Goal: Task Accomplishment & Management: Manage account settings

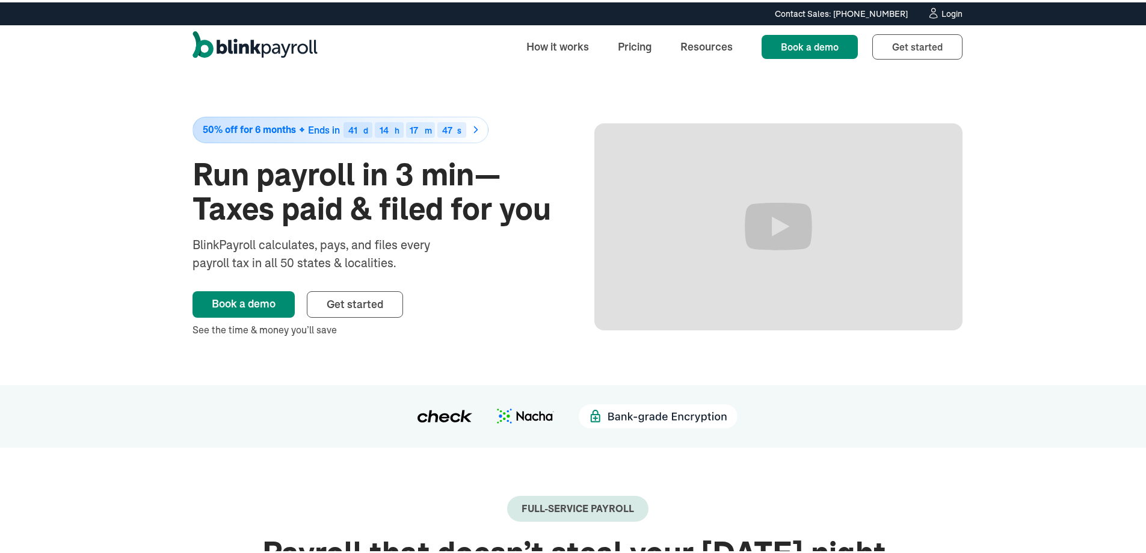
click at [934, 13] on icon at bounding box center [933, 11] width 13 height 12
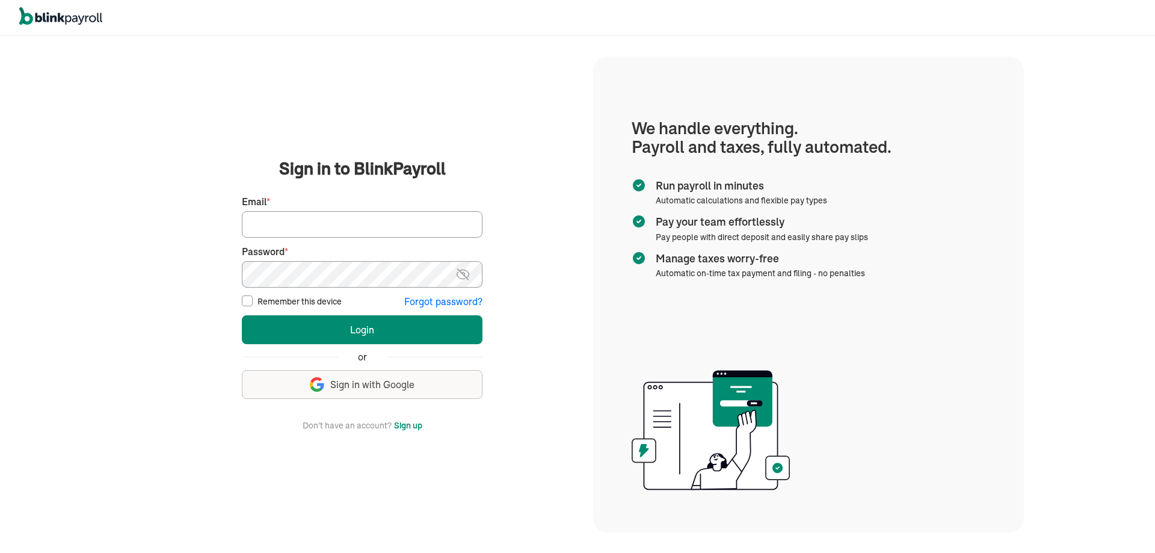
click at [393, 230] on input "Email *" at bounding box center [362, 224] width 241 height 26
type input "[EMAIL_ADDRESS][DOMAIN_NAME]"
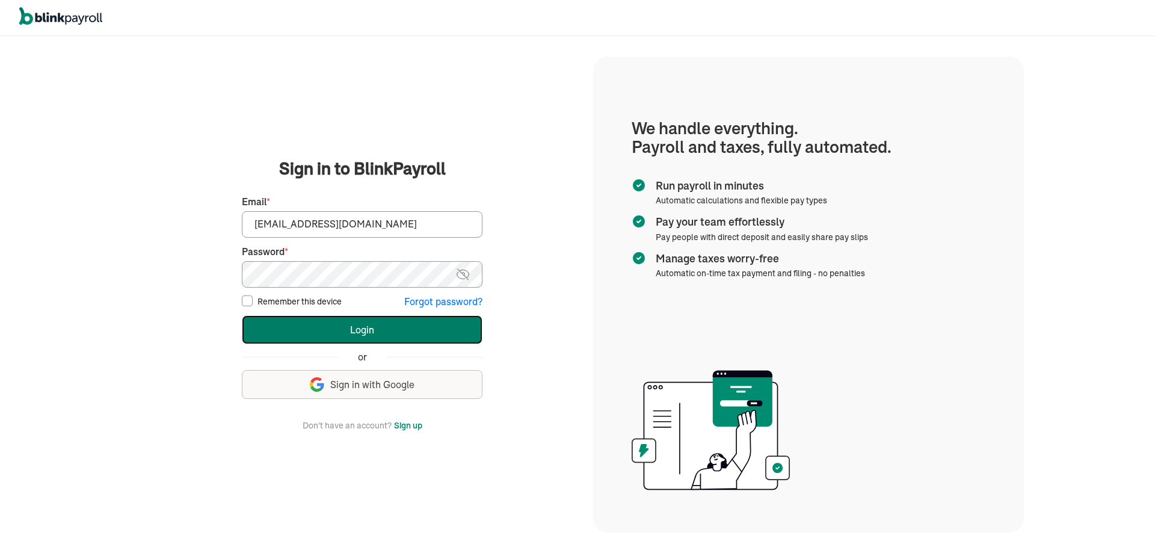
click at [275, 322] on button "Login" at bounding box center [362, 329] width 241 height 29
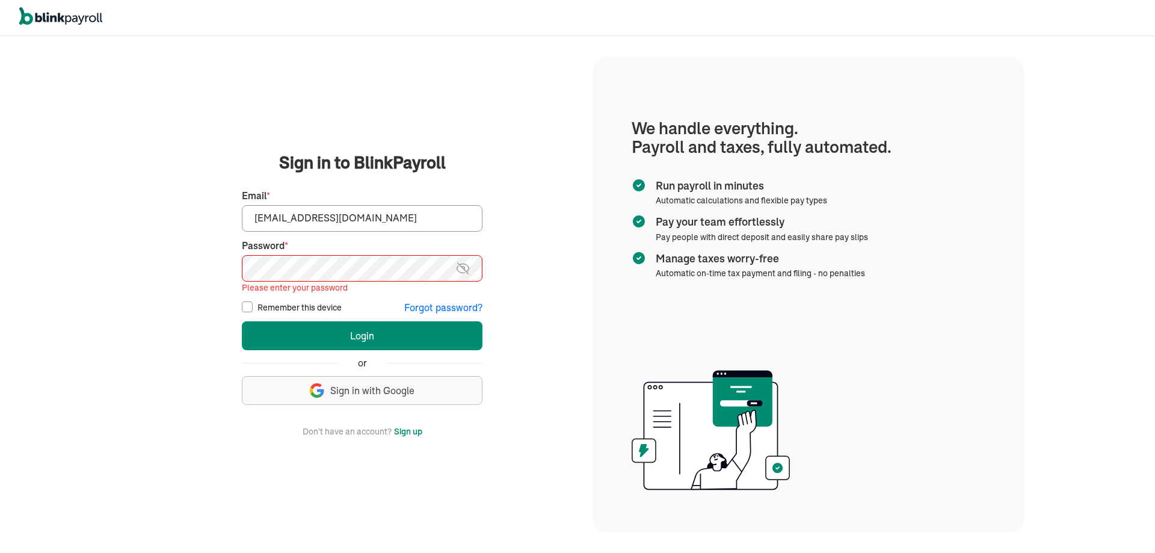
click at [378, 225] on input "mcclainamy17@gmail.com" at bounding box center [362, 218] width 241 height 26
